Goal: Find specific page/section: Find specific page/section

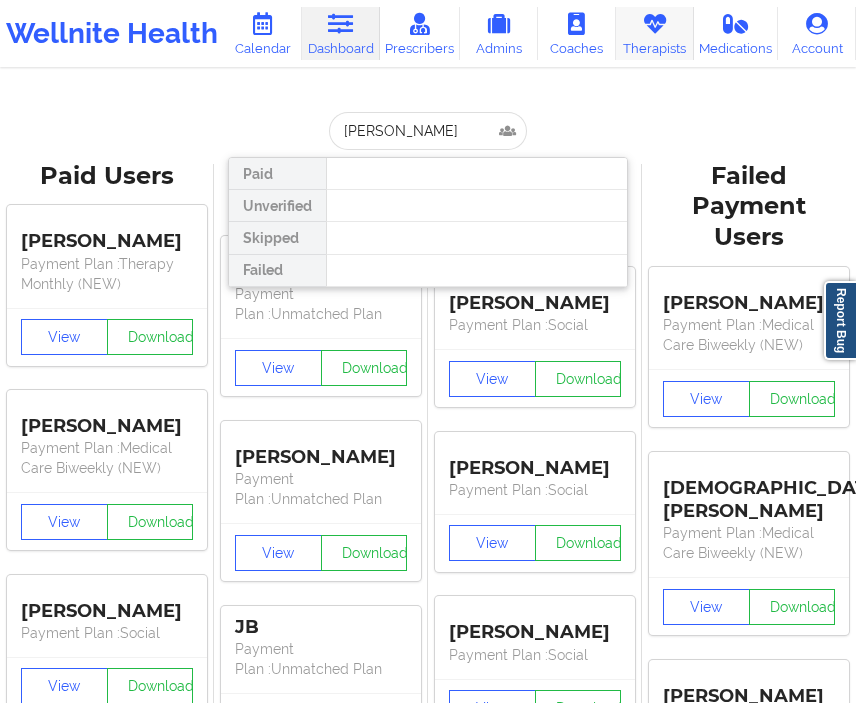
click at [647, 47] on link "Therapists" at bounding box center [655, 33] width 78 height 53
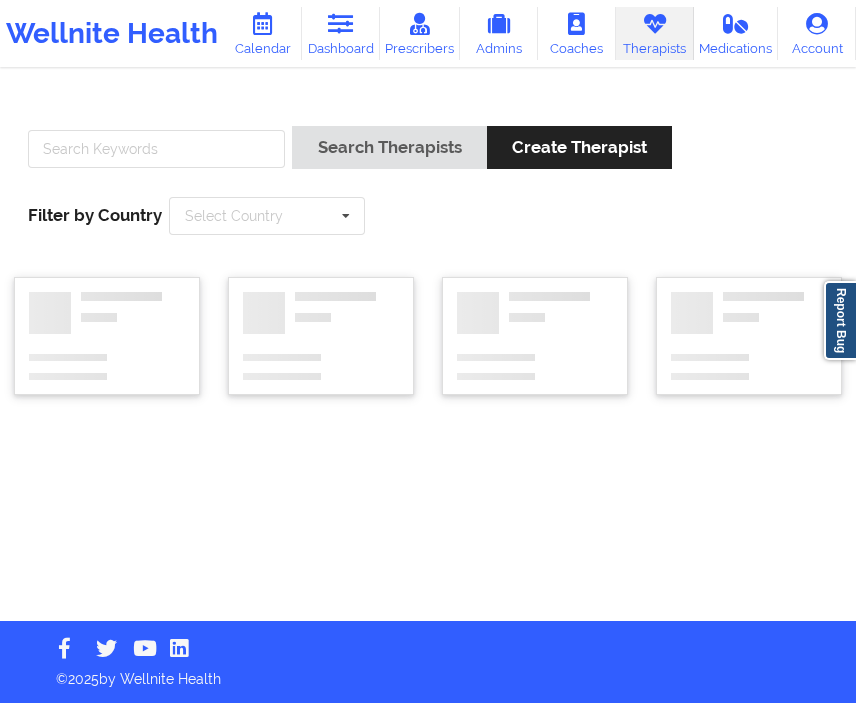
click at [116, 170] on div at bounding box center [156, 154] width 271 height 57
click at [110, 154] on input "text" at bounding box center [156, 149] width 257 height 38
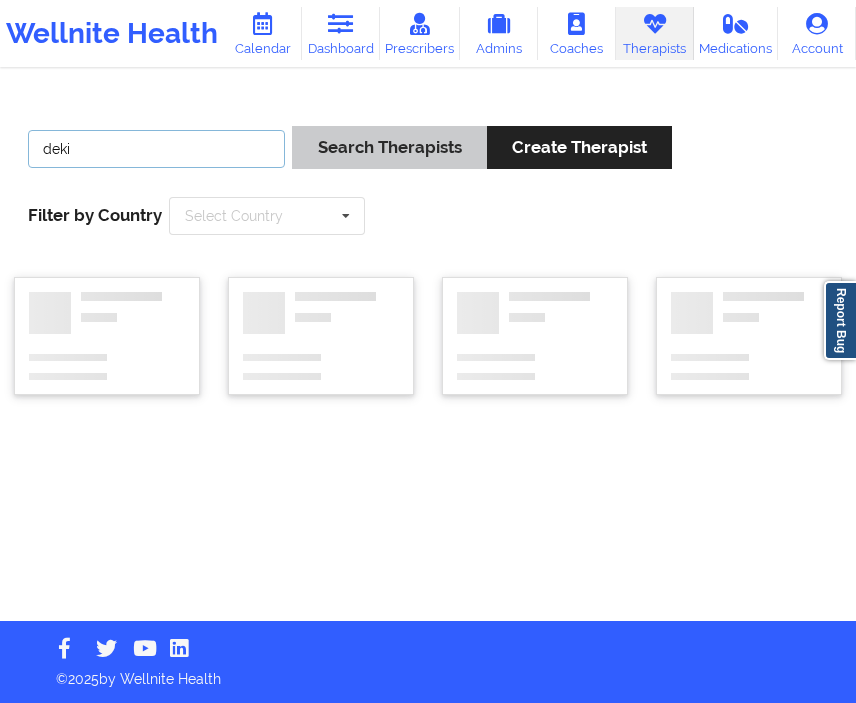
type input "deki"
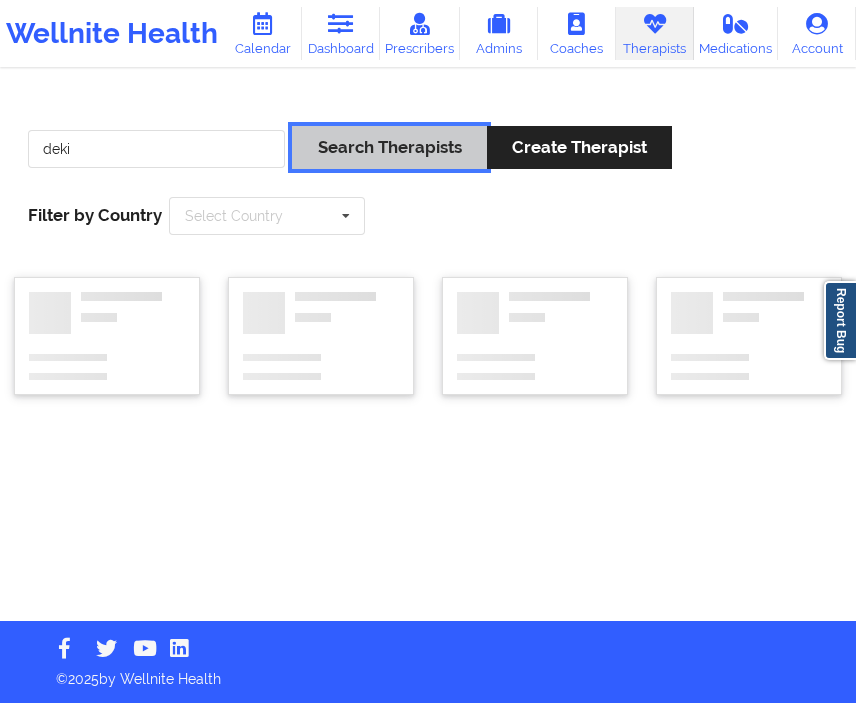
click at [399, 145] on button "Search Therapists" at bounding box center [389, 147] width 194 height 43
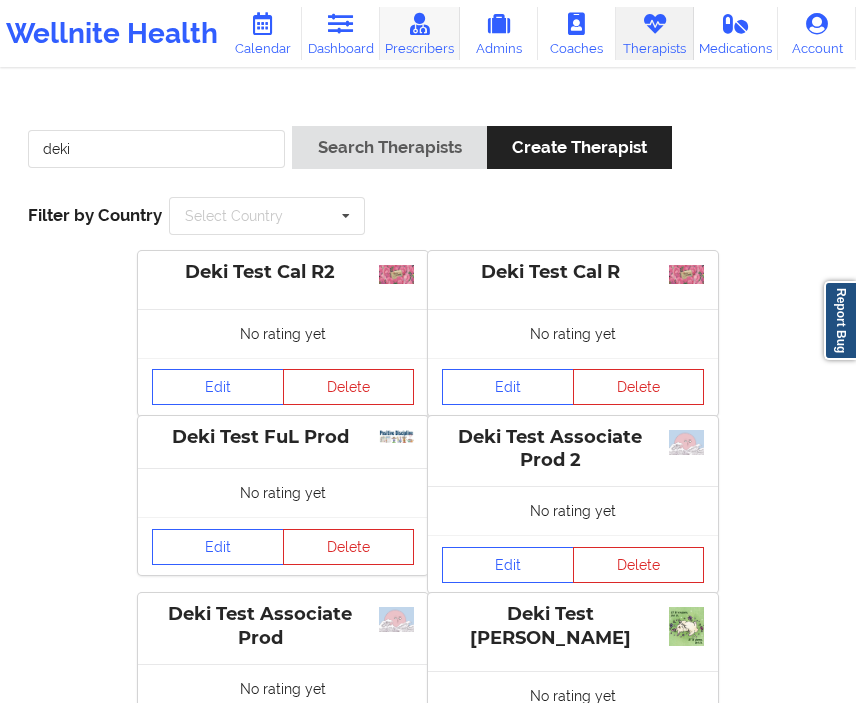
click at [401, 24] on link "Prescribers" at bounding box center [420, 33] width 80 height 53
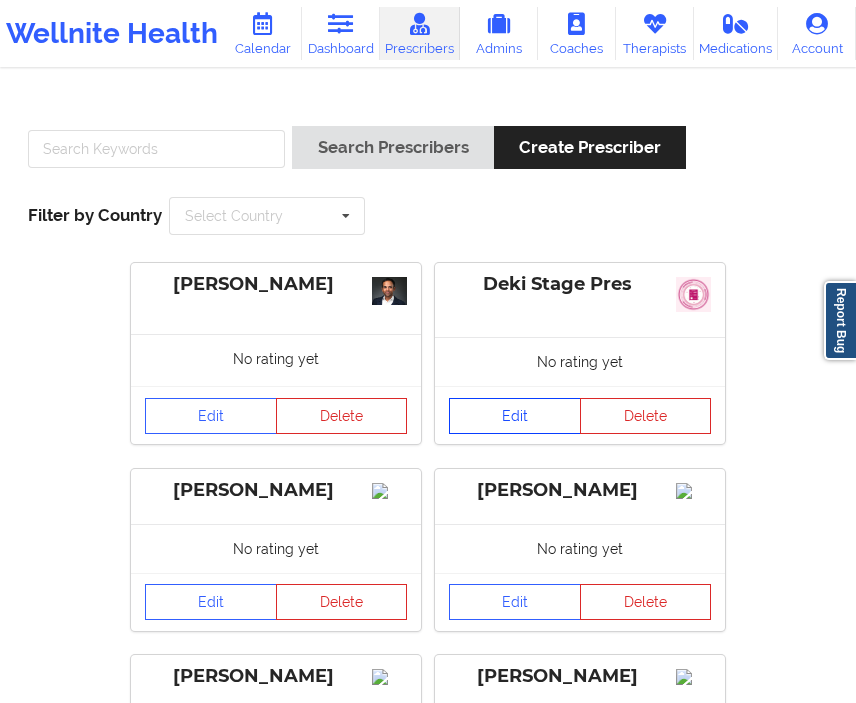
click at [538, 425] on link "Edit" at bounding box center [515, 416] width 132 height 36
